Goal: Task Accomplishment & Management: Manage account settings

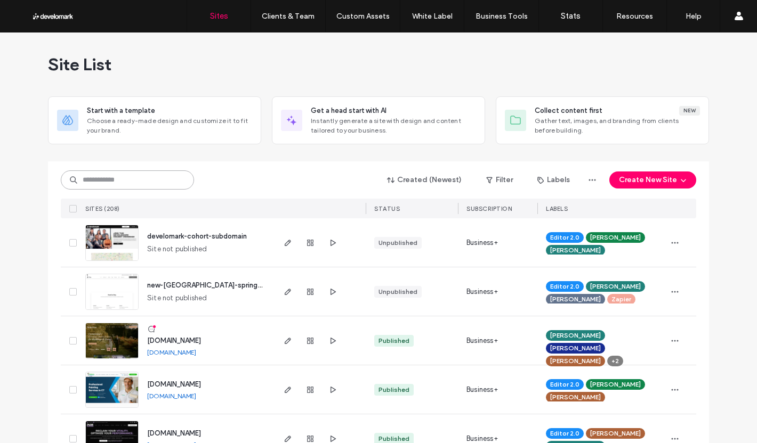
drag, startPoint x: 156, startPoint y: 186, endPoint x: 155, endPoint y: 173, distance: 13.9
click at [156, 186] on input at bounding box center [127, 179] width 133 height 19
type input "******"
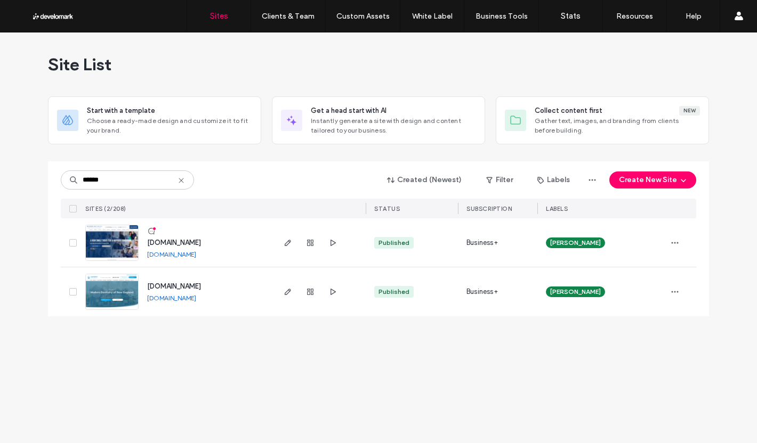
click at [194, 242] on span "www.moderndaysmiles.com" at bounding box center [174, 243] width 54 height 8
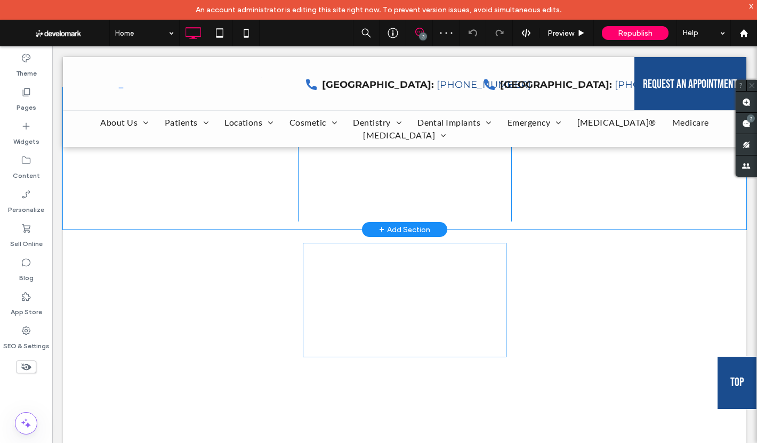
scroll to position [1066, 0]
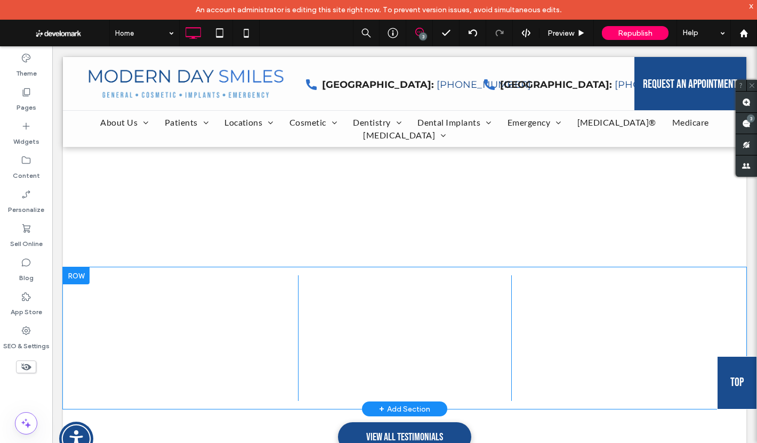
click at [533, 275] on div "Click To Paste" at bounding box center [617, 338] width 213 height 126
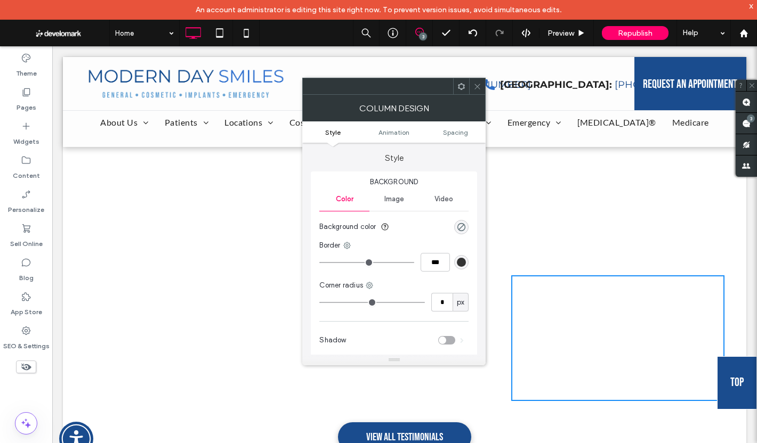
drag, startPoint x: 474, startPoint y: 85, endPoint x: 461, endPoint y: 104, distance: 22.8
click at [474, 85] on icon at bounding box center [477, 87] width 8 height 8
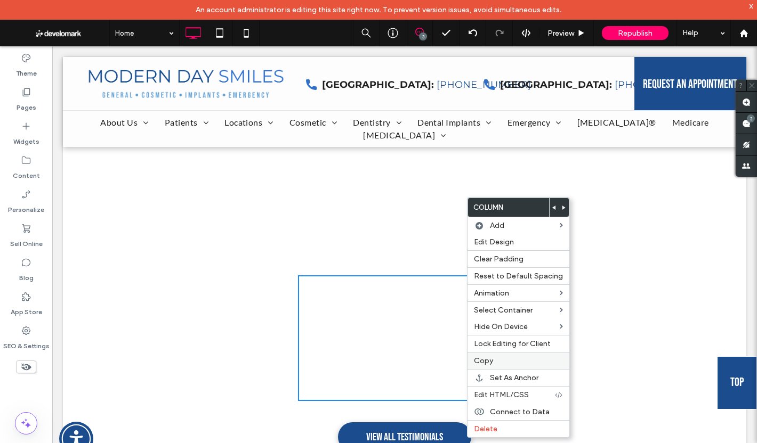
click at [491, 360] on span "Copy" at bounding box center [483, 360] width 19 height 9
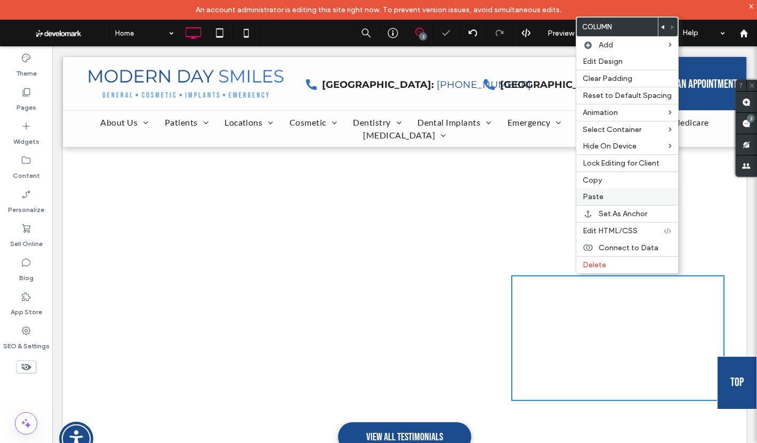
click at [584, 198] on span "Paste" at bounding box center [592, 196] width 21 height 9
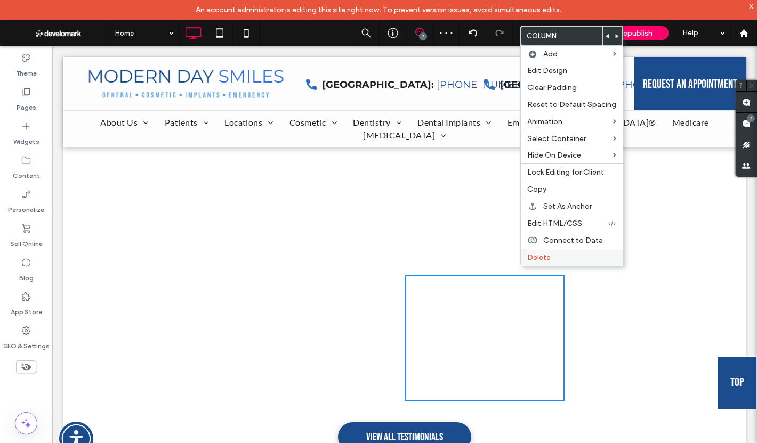
click at [535, 256] on span "Delete" at bounding box center [538, 257] width 23 height 9
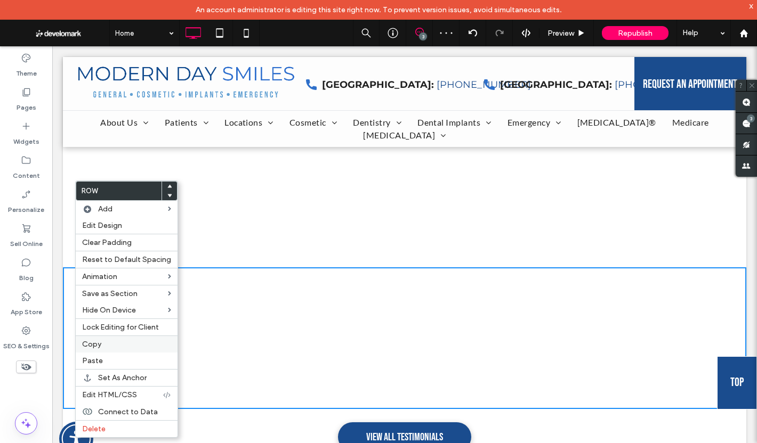
click at [102, 342] on label "Copy" at bounding box center [126, 344] width 89 height 9
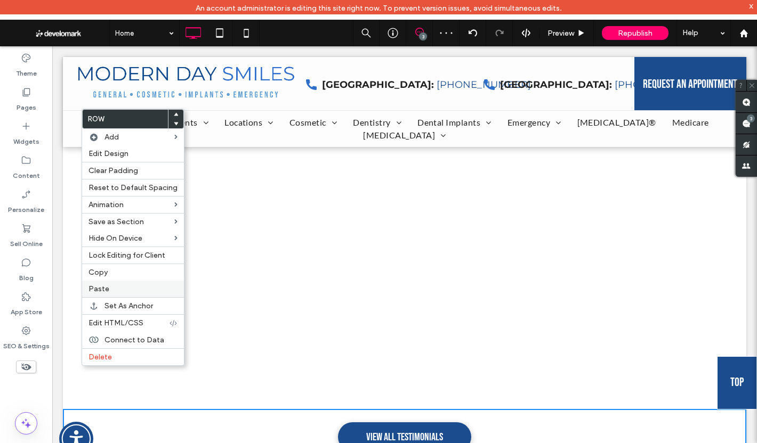
click at [120, 285] on label "Paste" at bounding box center [132, 289] width 89 height 9
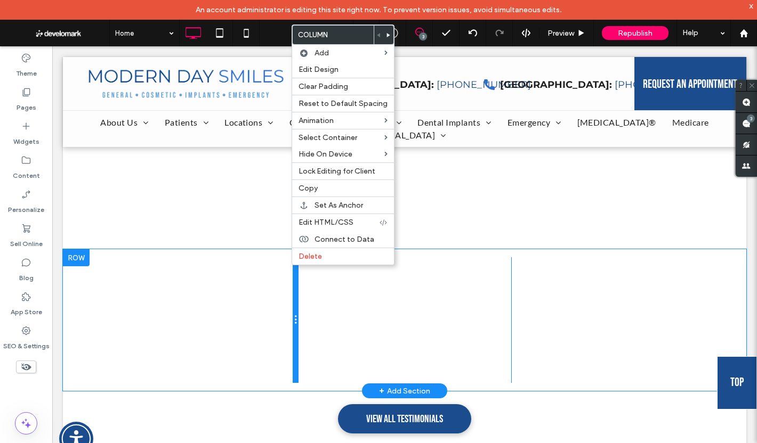
scroll to position [1172, 0]
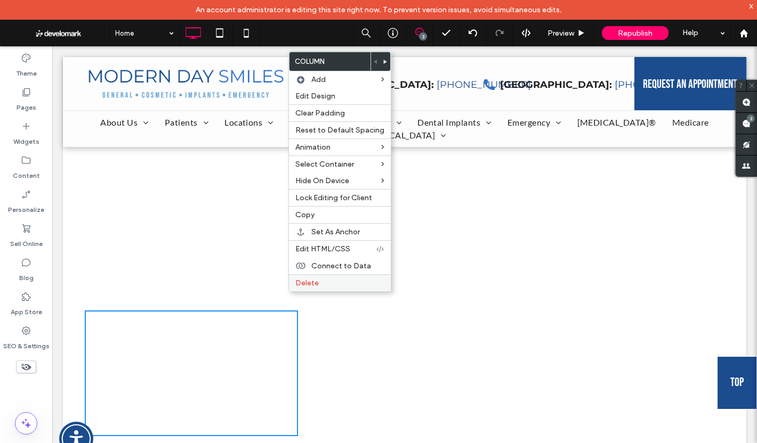
click at [300, 280] on span "Delete" at bounding box center [306, 283] width 23 height 9
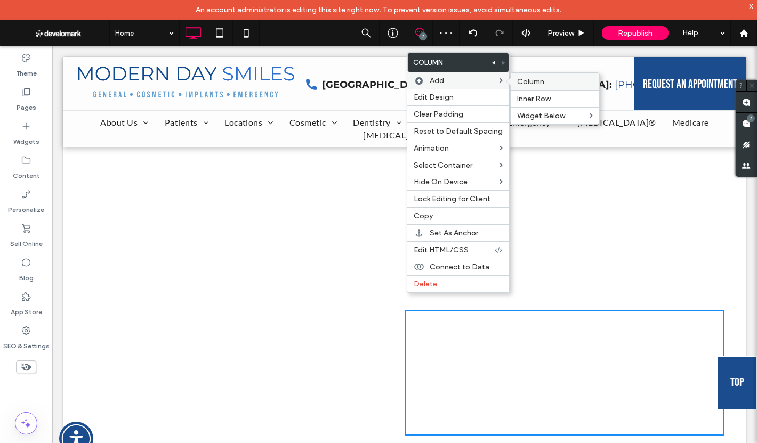
click at [538, 87] on div "Column" at bounding box center [554, 81] width 88 height 17
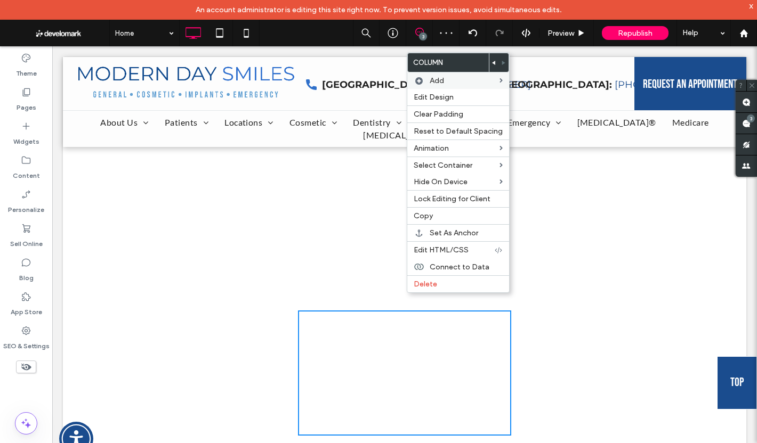
click at [612, 351] on div "Click To Paste Click To Paste" at bounding box center [617, 373] width 213 height 125
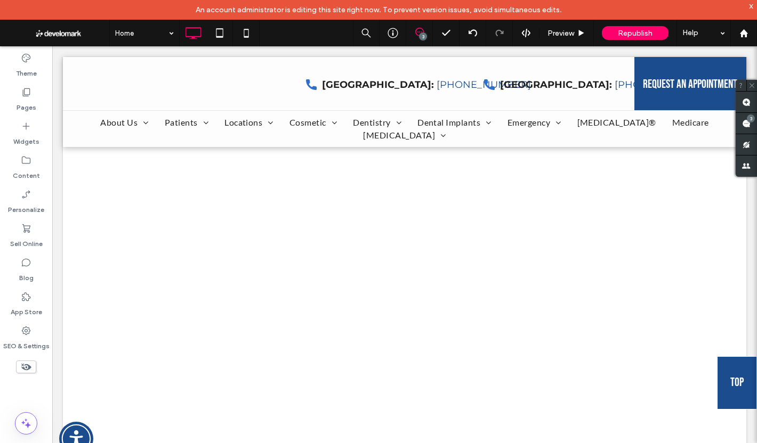
scroll to position [1172, 0]
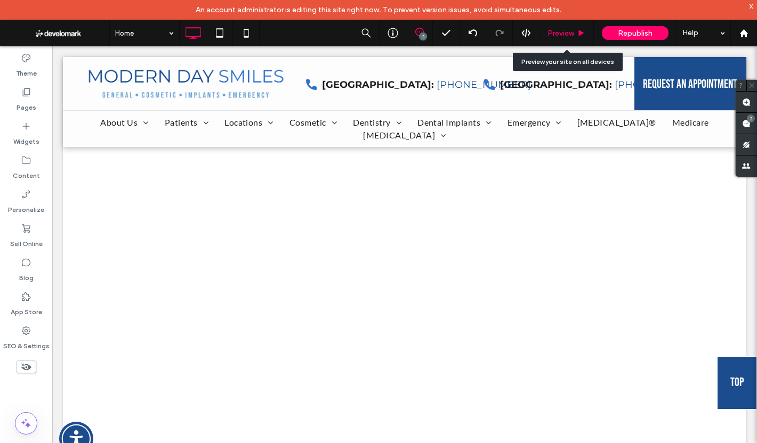
click at [561, 28] on div "Preview" at bounding box center [566, 33] width 54 height 27
click at [560, 29] on span "Preview" at bounding box center [560, 33] width 27 height 9
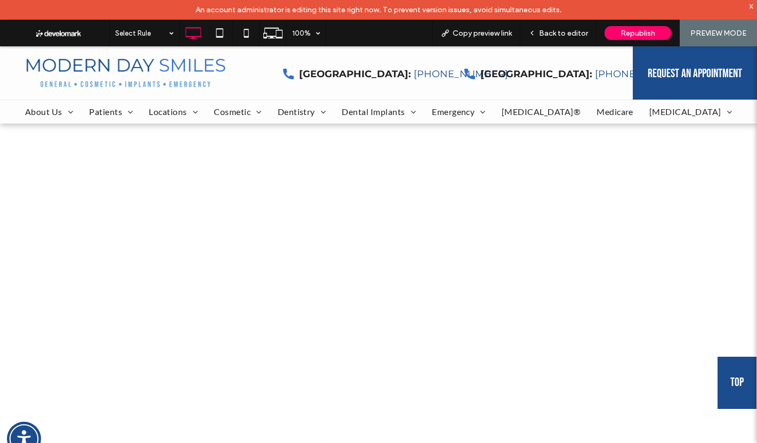
scroll to position [1172, 0]
click at [564, 41] on div "Back to editor" at bounding box center [558, 33] width 76 height 27
click at [575, 30] on span "Back to editor" at bounding box center [563, 33] width 49 height 9
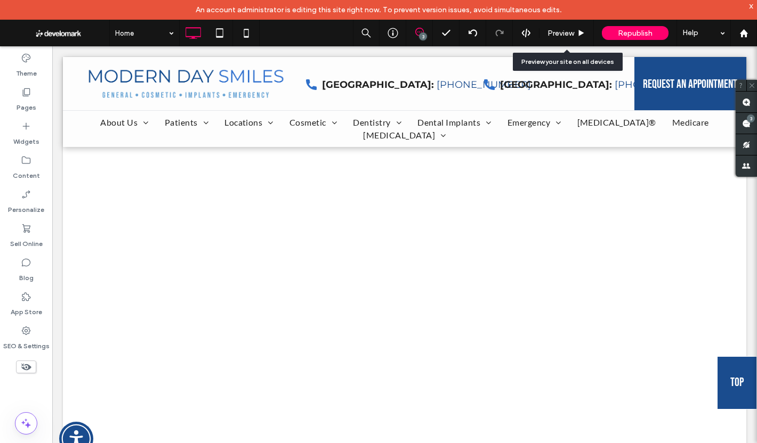
scroll to position [1170, 0]
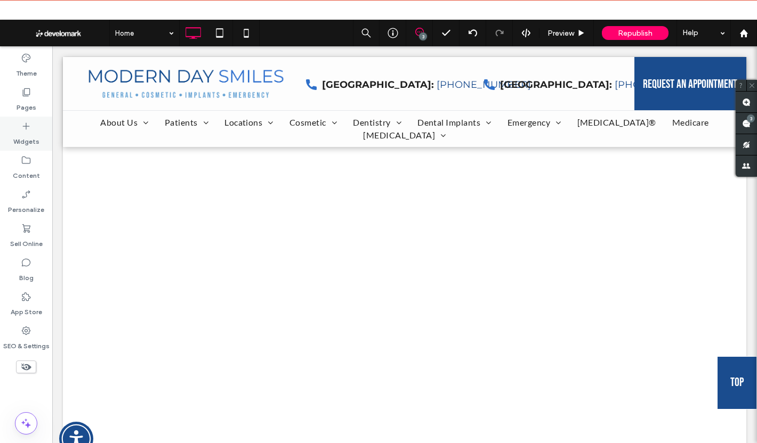
click at [10, 101] on div "Pages" at bounding box center [26, 100] width 52 height 34
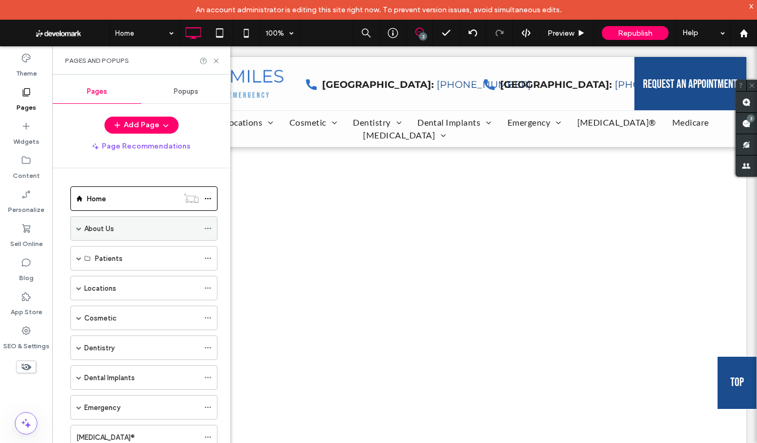
click at [79, 229] on span at bounding box center [78, 228] width 5 height 5
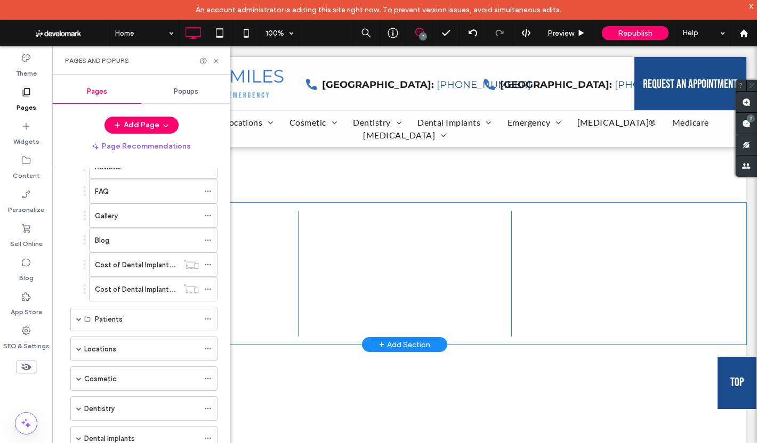
scroll to position [1277, 0]
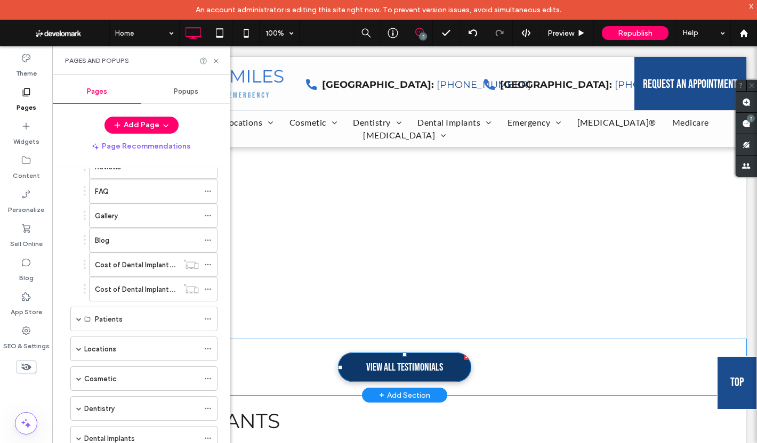
click at [424, 361] on span "View All Testimonials" at bounding box center [404, 367] width 77 height 13
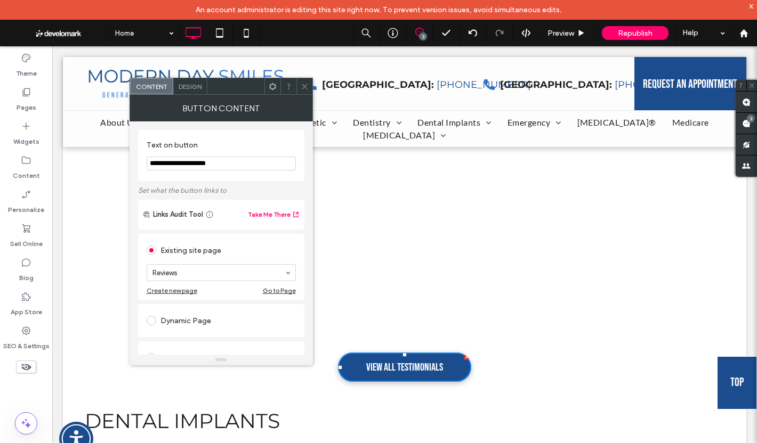
click at [305, 77] on div at bounding box center [404, 102] width 683 height 90
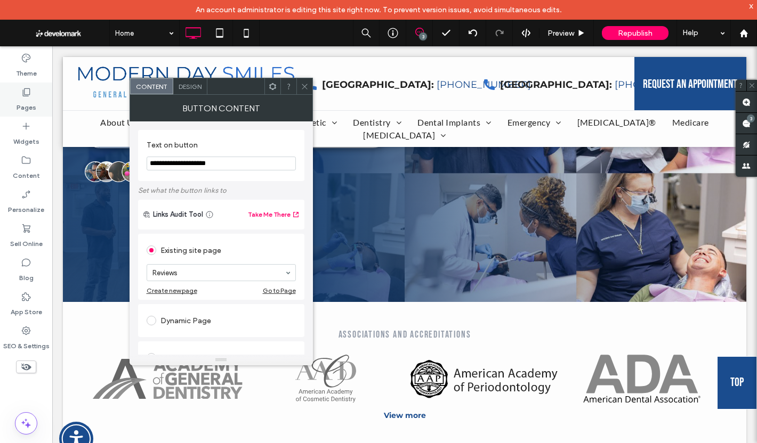
scroll to position [68, 0]
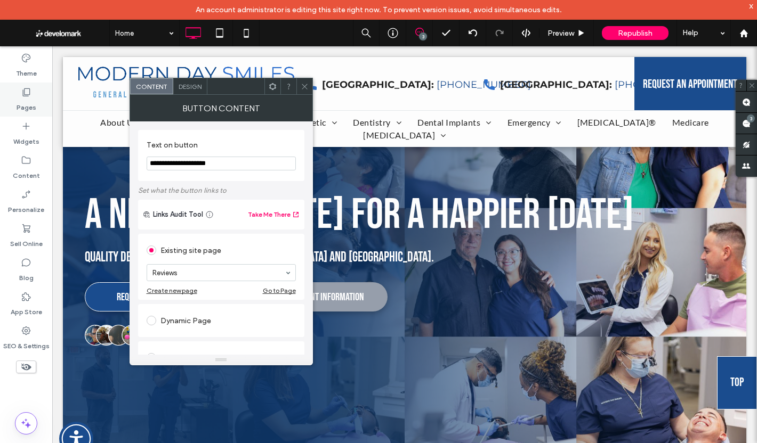
click at [25, 100] on label "Pages" at bounding box center [27, 105] width 20 height 15
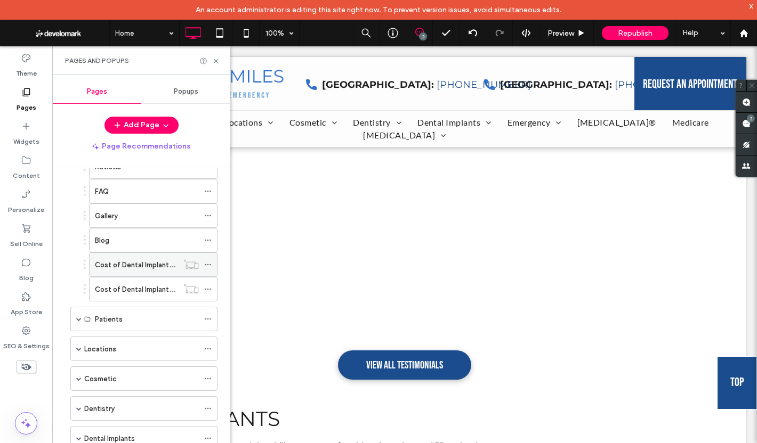
scroll to position [0, 0]
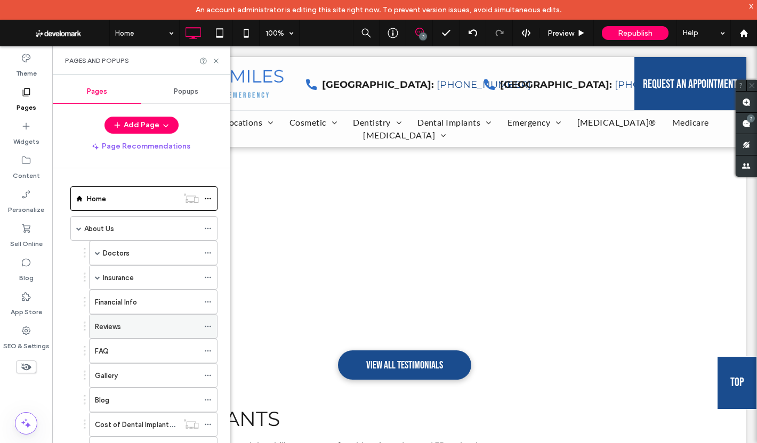
click at [151, 326] on div "Reviews" at bounding box center [147, 326] width 104 height 11
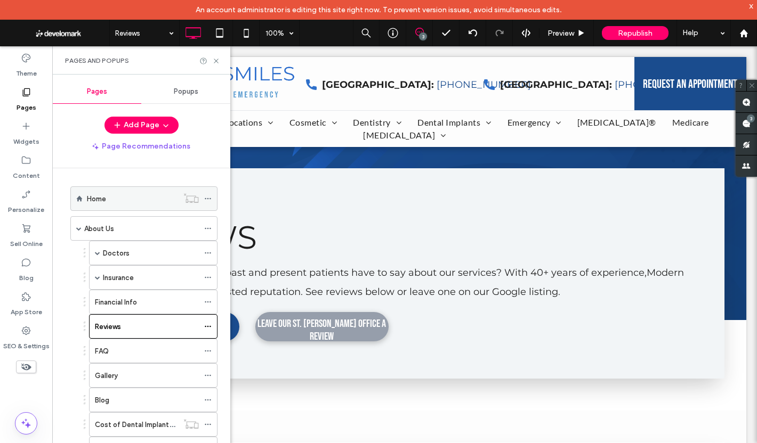
click at [100, 201] on label "Home" at bounding box center [96, 199] width 19 height 19
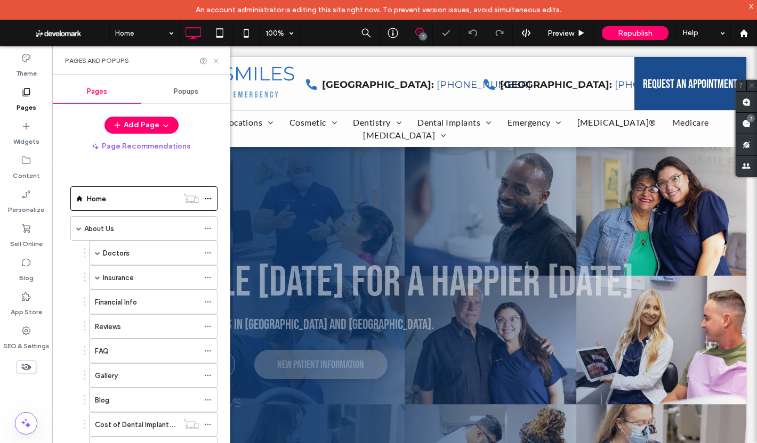
click at [216, 61] on use at bounding box center [216, 61] width 4 height 4
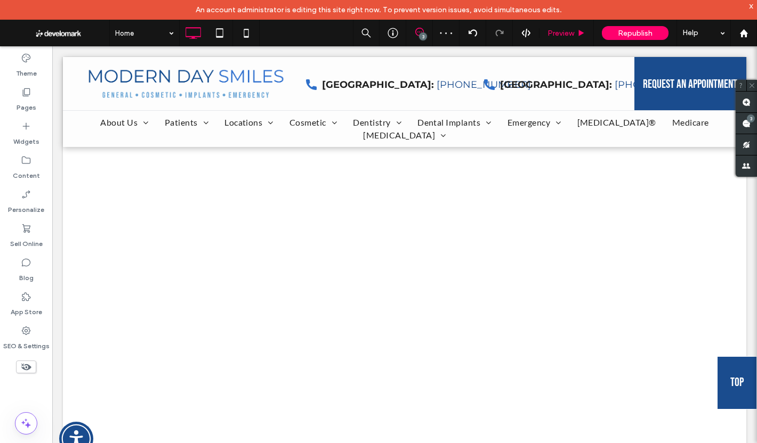
scroll to position [1012, 0]
click at [558, 33] on span "Preview" at bounding box center [560, 33] width 27 height 9
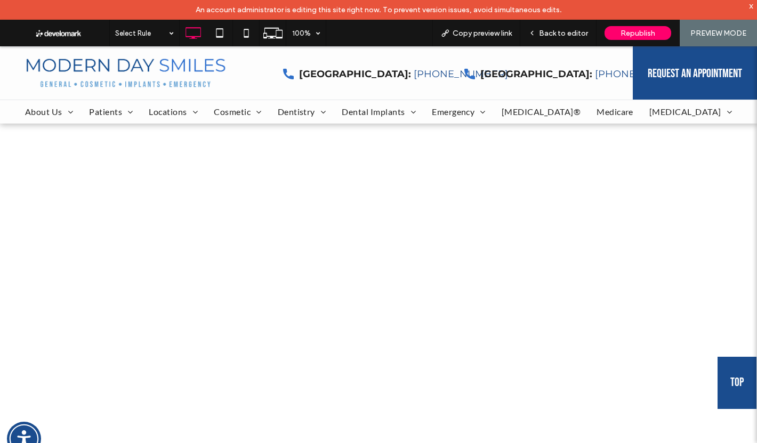
scroll to position [1119, 0]
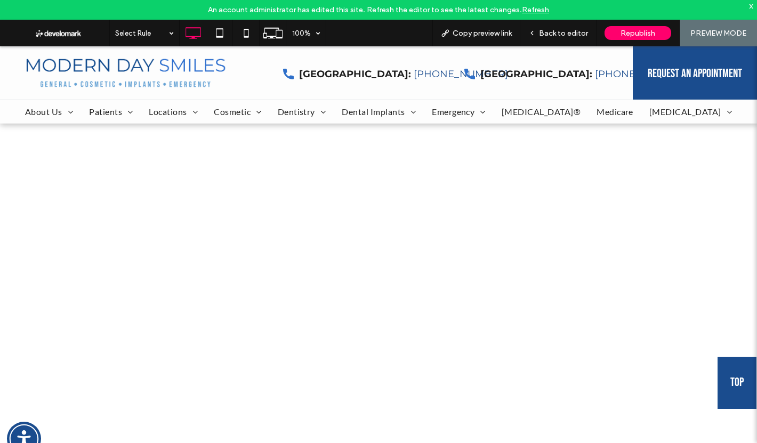
click at [749, 4] on div "x" at bounding box center [751, 5] width 5 height 9
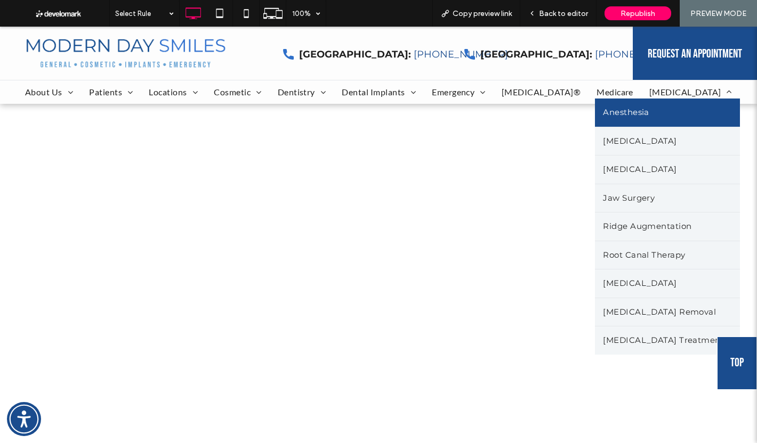
scroll to position [906, 0]
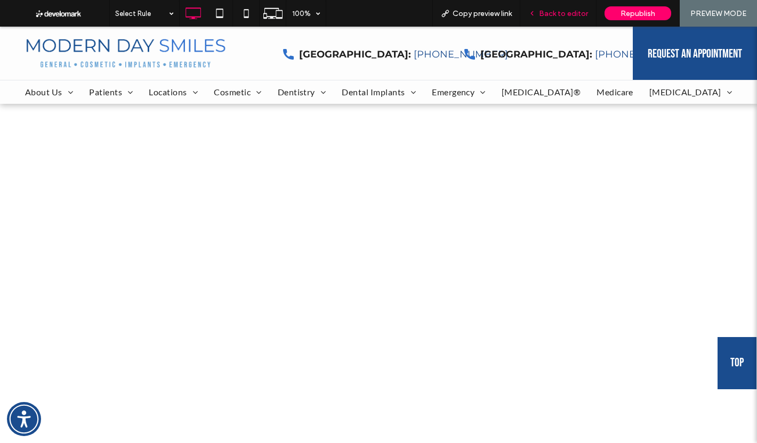
click at [572, 11] on span "Back to editor" at bounding box center [563, 13] width 49 height 9
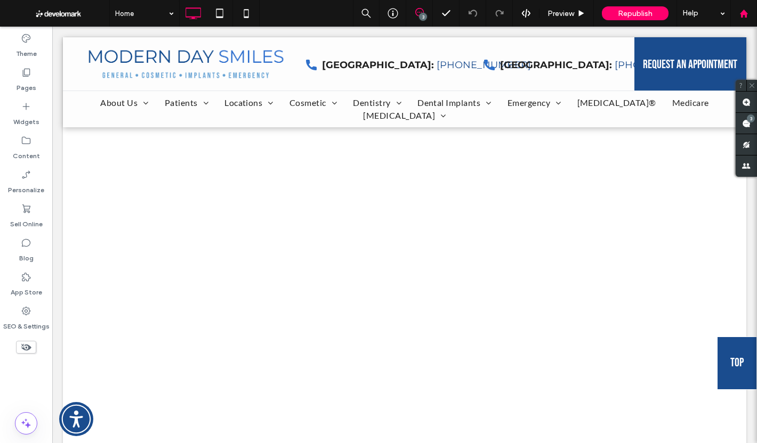
scroll to position [904, 0]
click at [748, 19] on div at bounding box center [743, 13] width 27 height 27
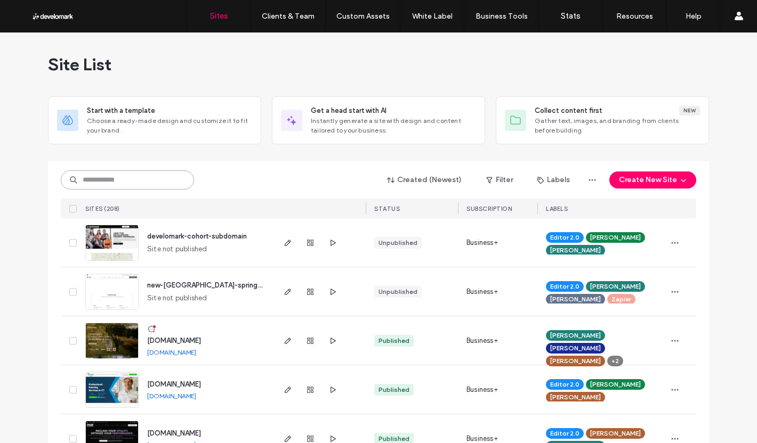
click at [148, 172] on input at bounding box center [127, 179] width 133 height 19
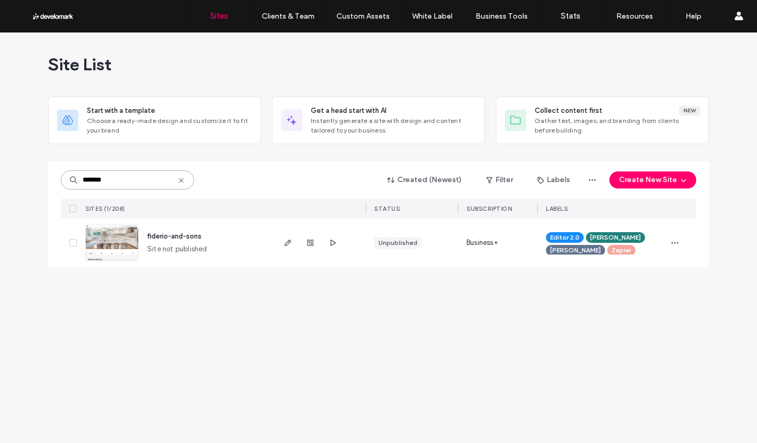
type input "*******"
click at [173, 235] on span "fiderio-and-sons" at bounding box center [174, 236] width 54 height 8
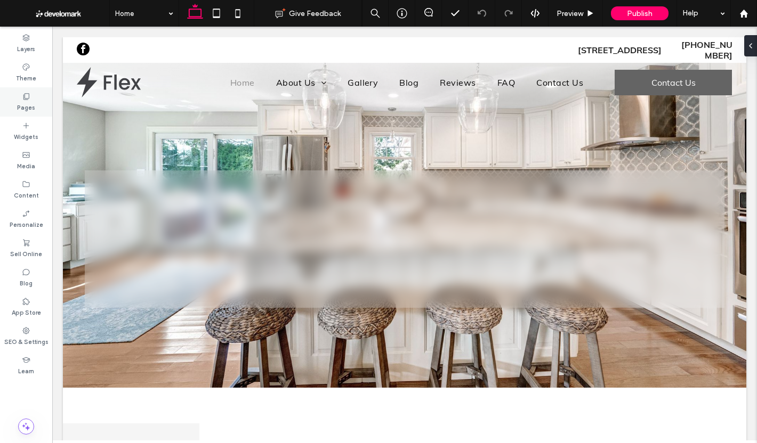
click at [14, 98] on div "Pages" at bounding box center [26, 101] width 52 height 29
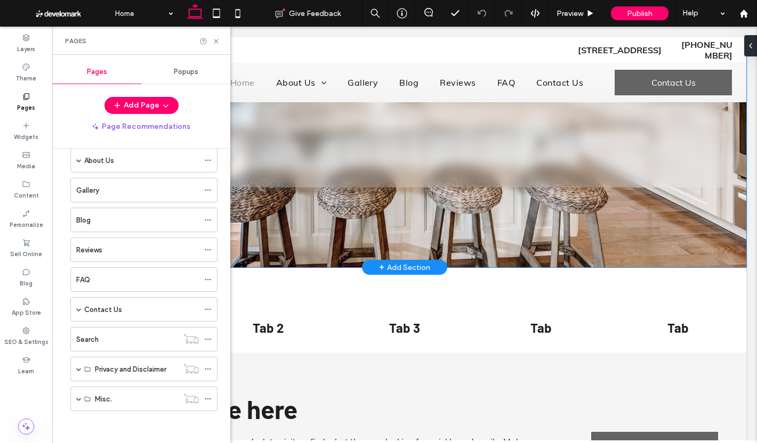
scroll to position [266, 0]
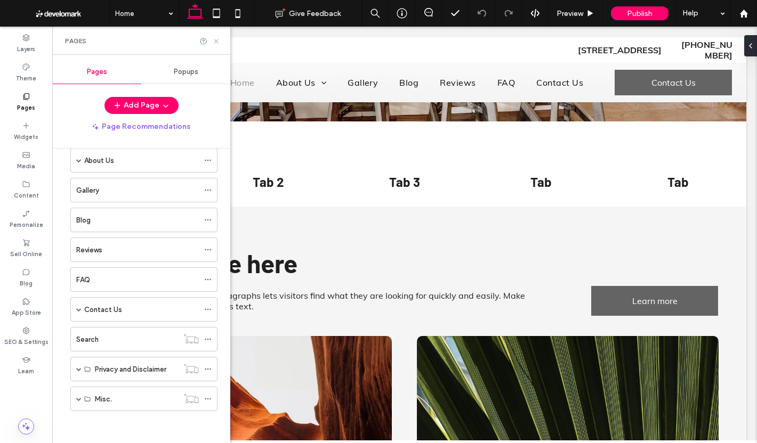
drag, startPoint x: 215, startPoint y: 38, endPoint x: 174, endPoint y: 1, distance: 55.4
click at [215, 38] on icon at bounding box center [216, 41] width 8 height 8
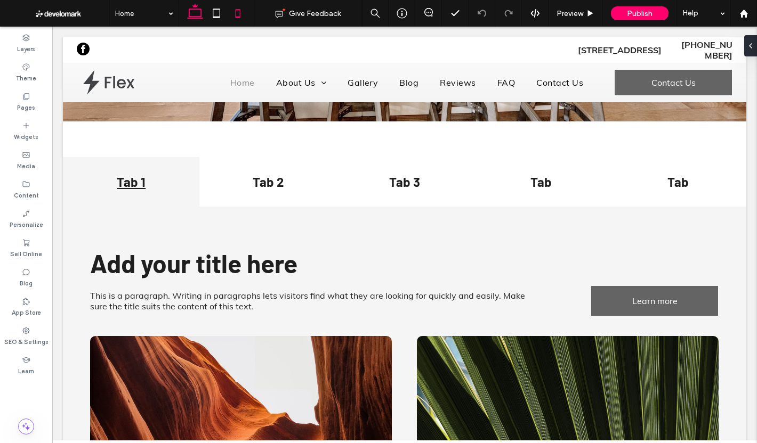
click at [235, 14] on use at bounding box center [237, 13] width 5 height 9
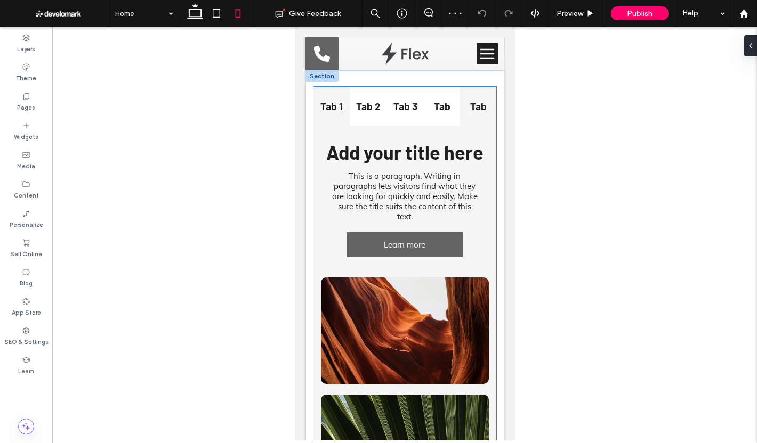
click at [475, 104] on h4 "Tab" at bounding box center [477, 106] width 23 height 12
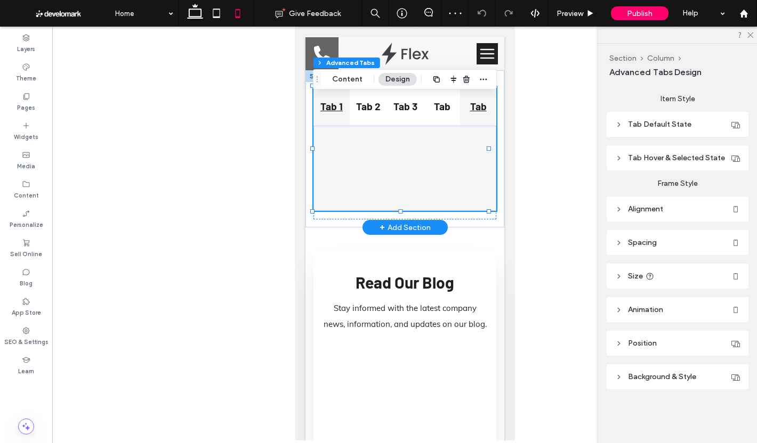
click at [345, 111] on div "Tab 1" at bounding box center [331, 106] width 36 height 39
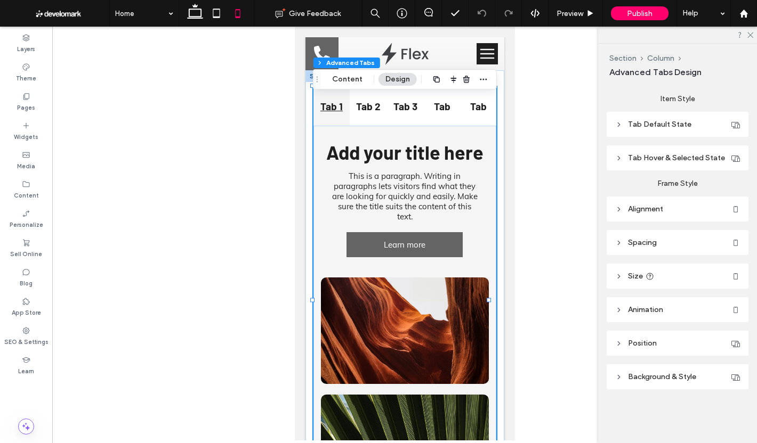
click at [653, 124] on span "Tab Default State" at bounding box center [659, 124] width 63 height 9
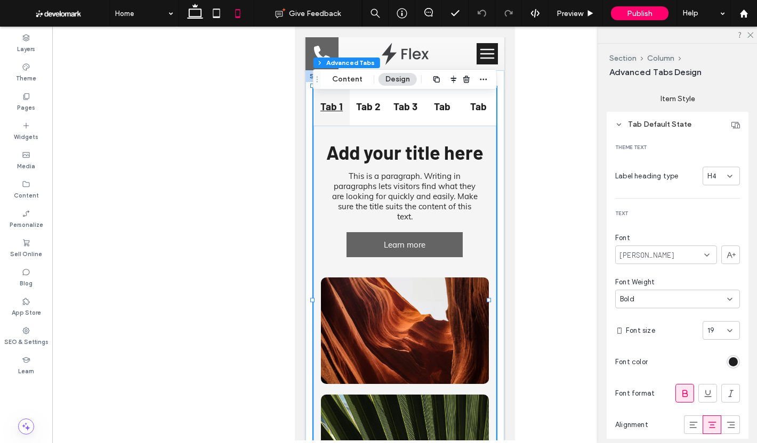
click at [669, 129] on header "Tab Default State" at bounding box center [677, 124] width 142 height 25
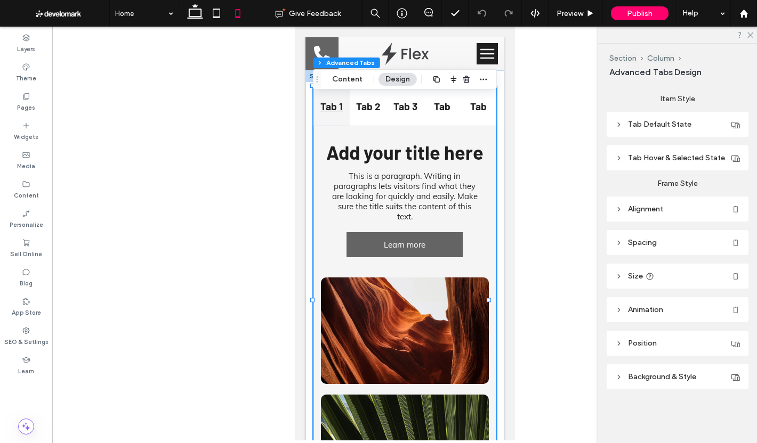
click at [661, 149] on header "Tab Hover & Selected State" at bounding box center [677, 157] width 142 height 25
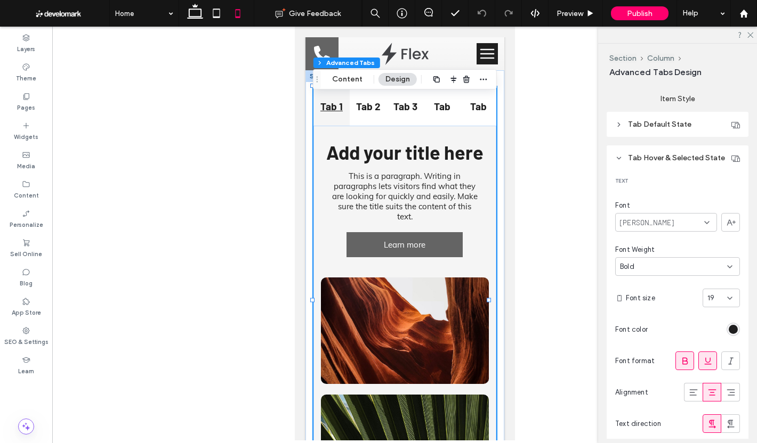
click at [661, 150] on header "Tab Hover & Selected State" at bounding box center [677, 157] width 142 height 25
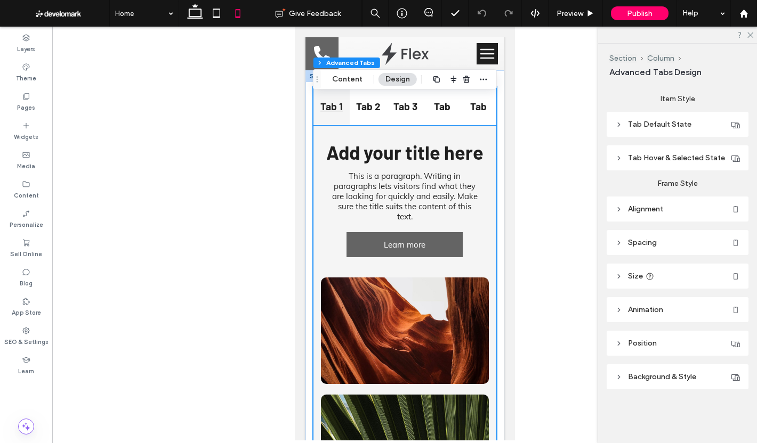
scroll to position [169, 0]
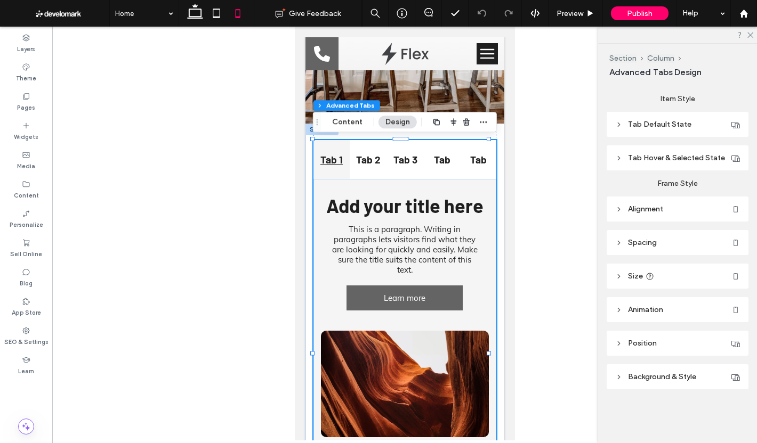
click at [689, 159] on span "Tab Hover & Selected State" at bounding box center [676, 157] width 97 height 9
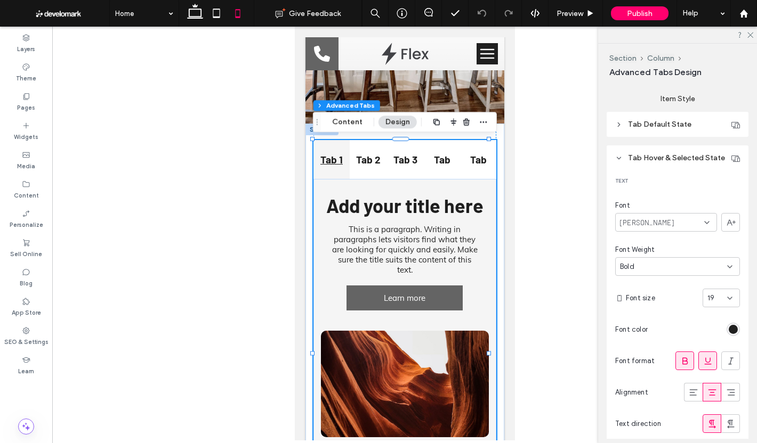
click at [689, 159] on span "Tab Hover & Selected State" at bounding box center [676, 157] width 97 height 9
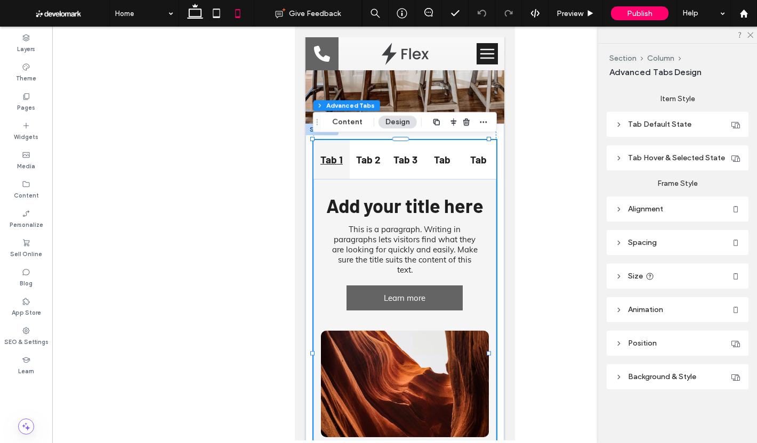
click at [675, 117] on header "Tab Default State" at bounding box center [677, 124] width 142 height 25
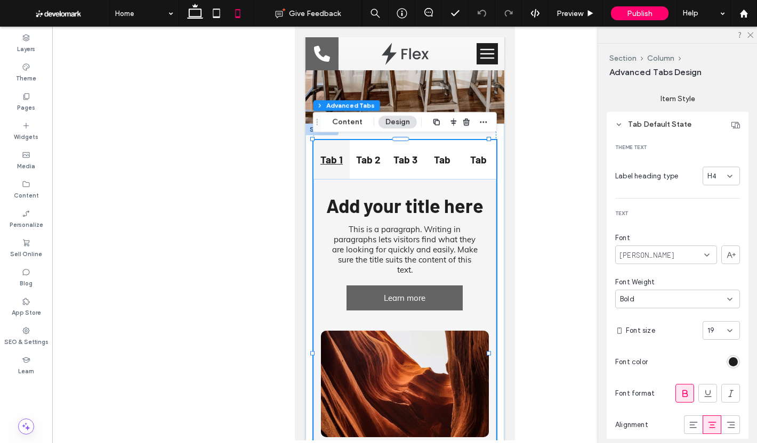
click at [677, 117] on header "Tab Default State" at bounding box center [677, 124] width 142 height 25
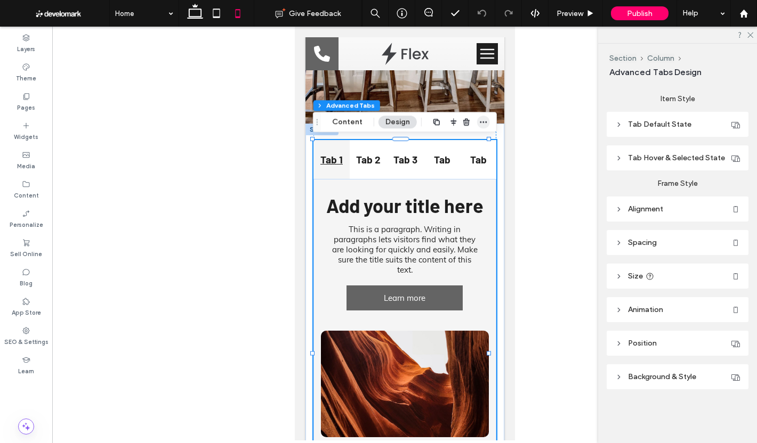
click at [481, 125] on icon "button" at bounding box center [483, 122] width 9 height 9
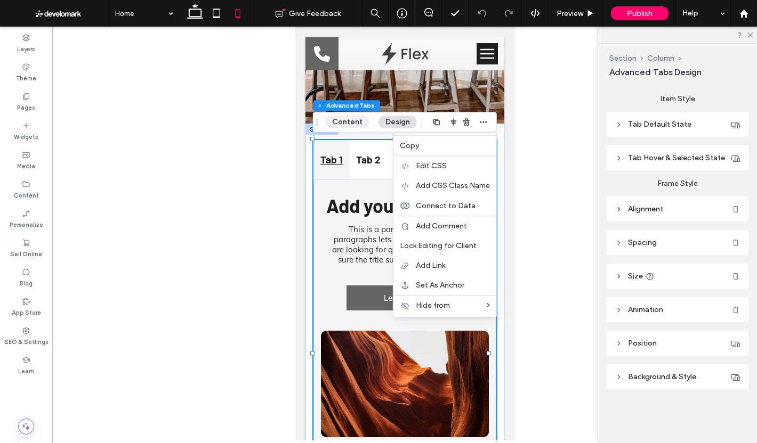
click at [344, 120] on button "Content" at bounding box center [347, 122] width 44 height 13
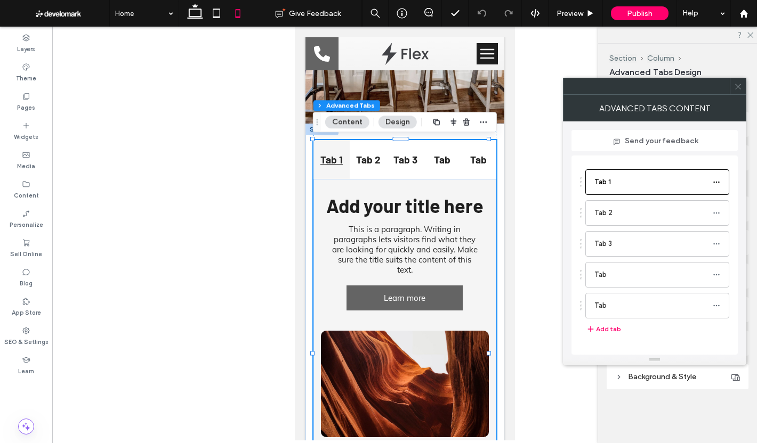
click at [736, 86] on icon at bounding box center [738, 87] width 8 height 8
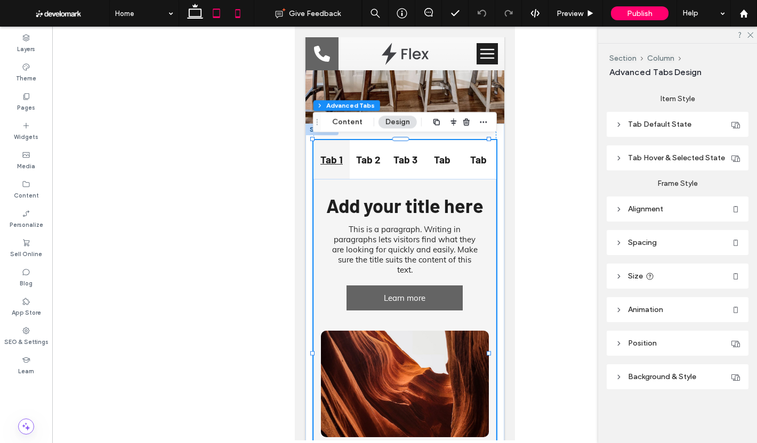
click at [211, 7] on icon at bounding box center [216, 13] width 21 height 21
type input "***"
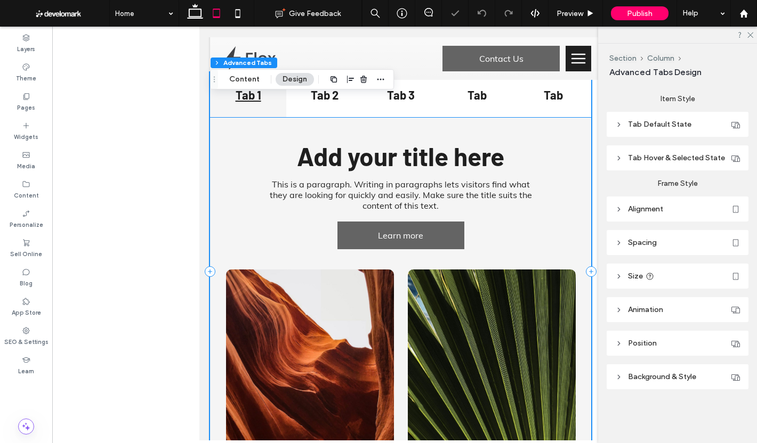
scroll to position [270, 0]
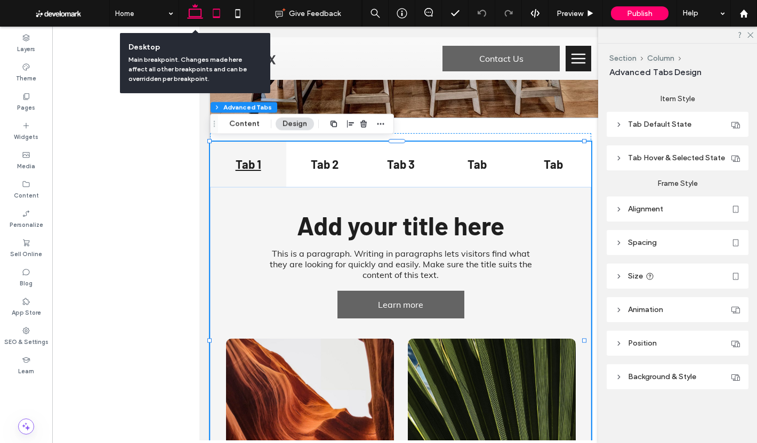
click at [194, 18] on use at bounding box center [195, 11] width 16 height 15
type input "*"
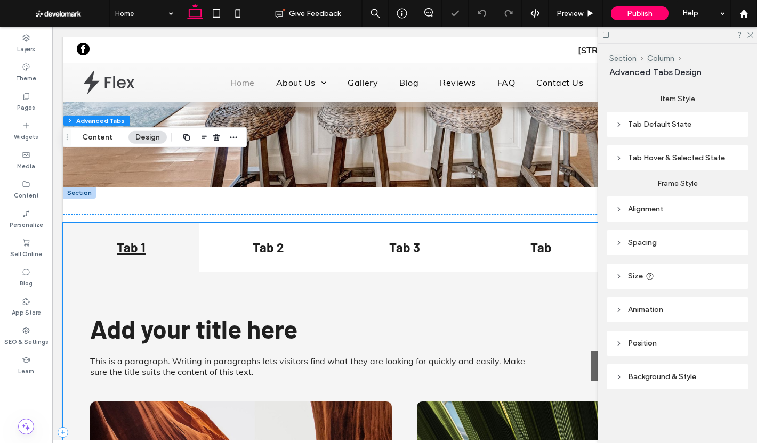
scroll to position [190, 0]
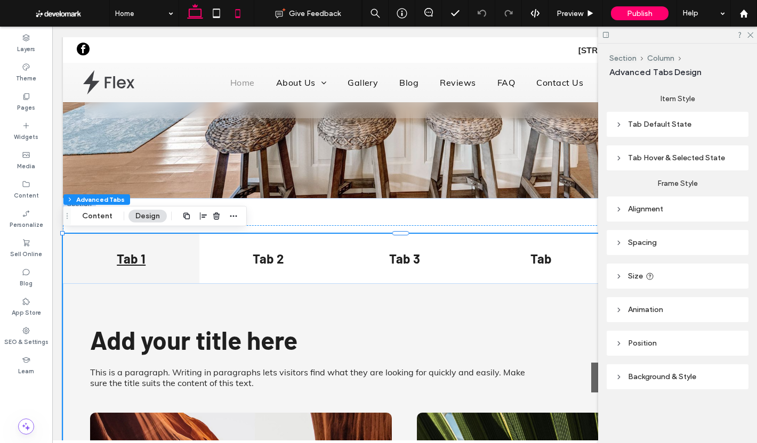
click at [239, 18] on use at bounding box center [237, 13] width 5 height 9
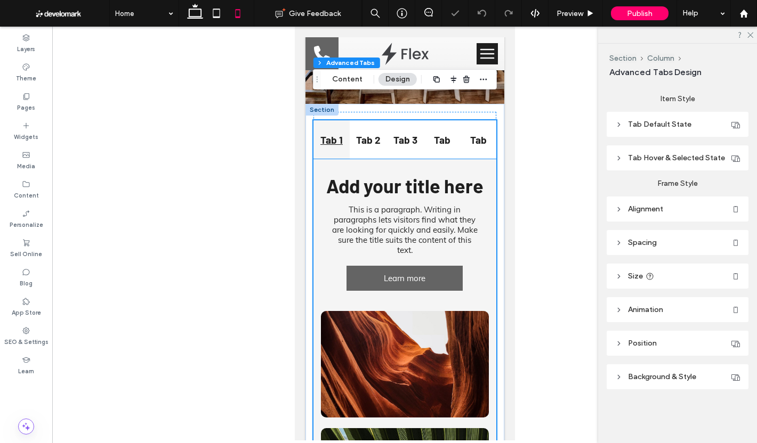
scroll to position [187, 0]
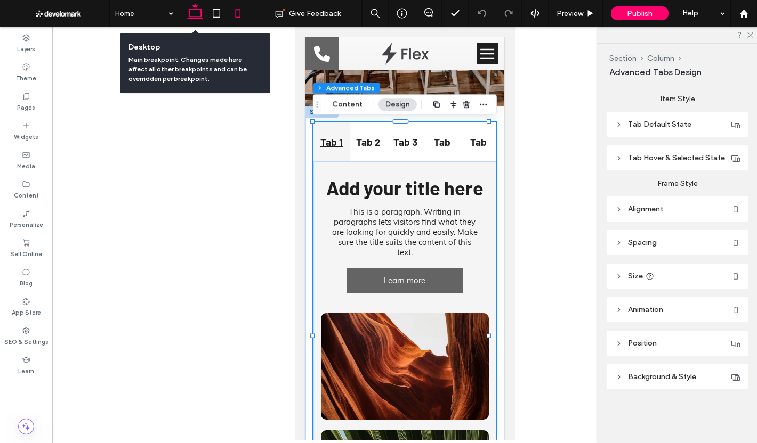
click at [198, 20] on icon at bounding box center [194, 13] width 21 height 21
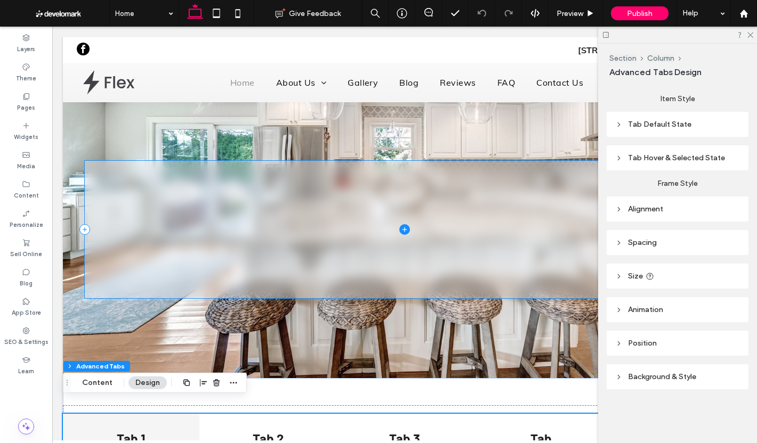
scroll to position [0, 0]
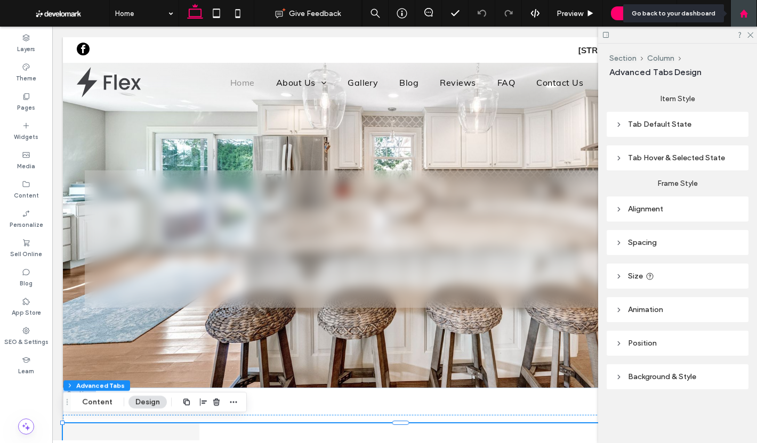
click at [742, 13] on use at bounding box center [743, 13] width 8 height 8
